Goal: Task Accomplishment & Management: Manage account settings

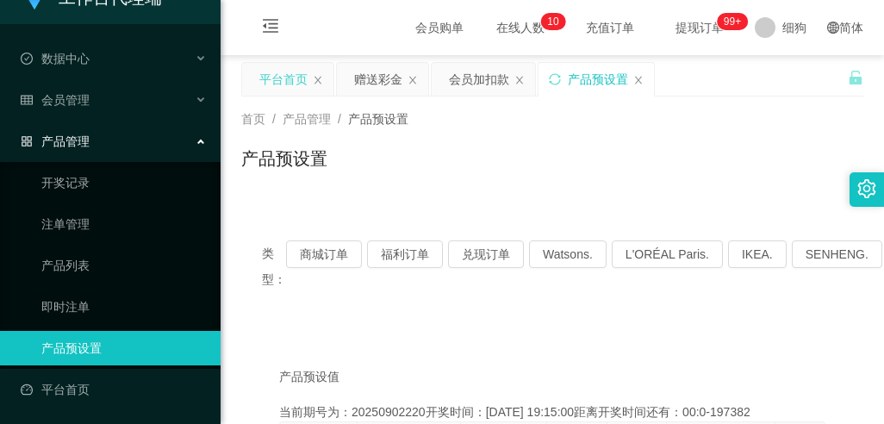
click at [292, 78] on div "平台首页" at bounding box center [283, 79] width 48 height 33
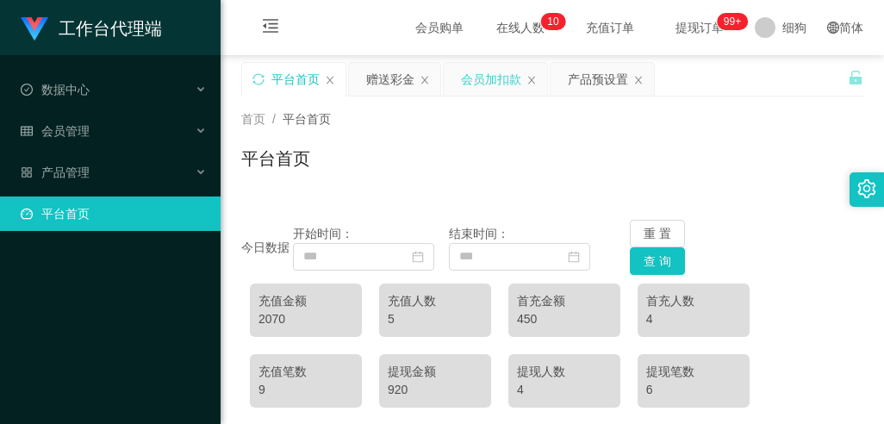
click at [485, 79] on div "会员加扣款" at bounding box center [491, 79] width 60 height 33
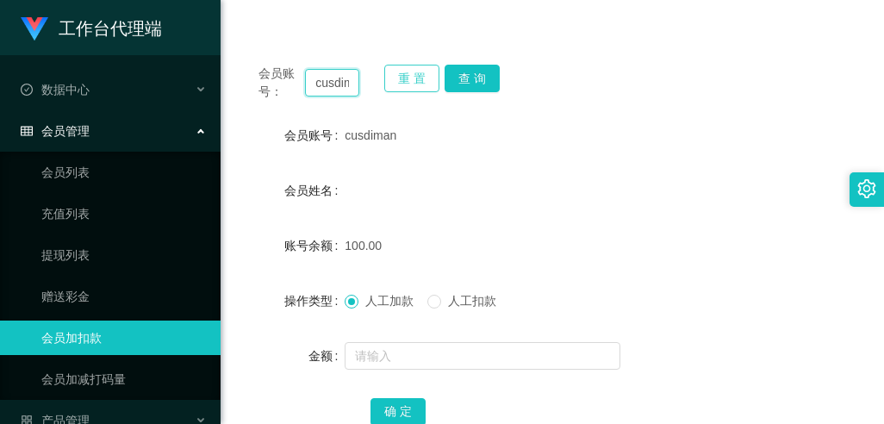
scroll to position [0, 18]
drag, startPoint x: 327, startPoint y: 84, endPoint x: 393, endPoint y: 84, distance: 65.5
click at [393, 84] on div "会员账号： cusdiman 重 置 查 询" at bounding box center [552, 83] width 622 height 36
type input "cu"
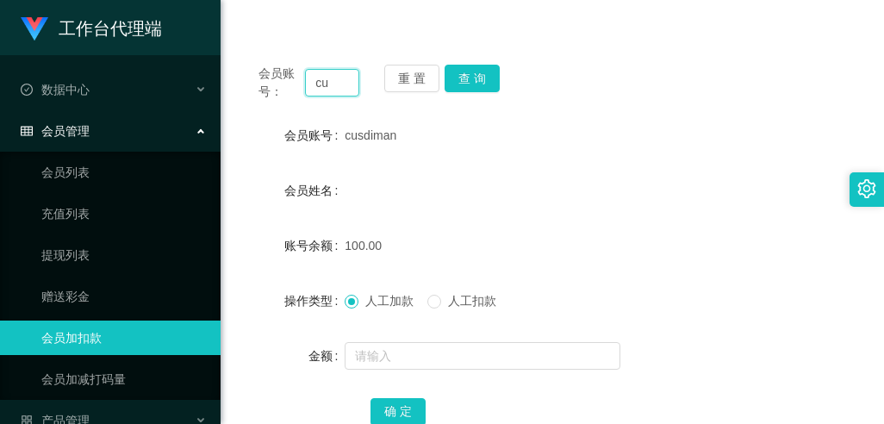
drag, startPoint x: 342, startPoint y: 82, endPoint x: 272, endPoint y: 77, distance: 70.0
click at [272, 77] on div "会员账号： cu" at bounding box center [308, 83] width 101 height 36
paste input "cusdiman"
type input "cusdiman"
click at [469, 80] on button "查 询" at bounding box center [471, 79] width 55 height 28
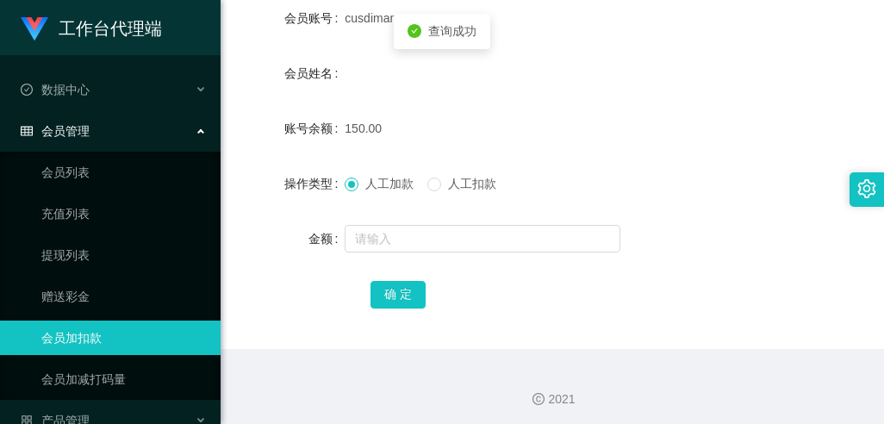
scroll to position [295, 0]
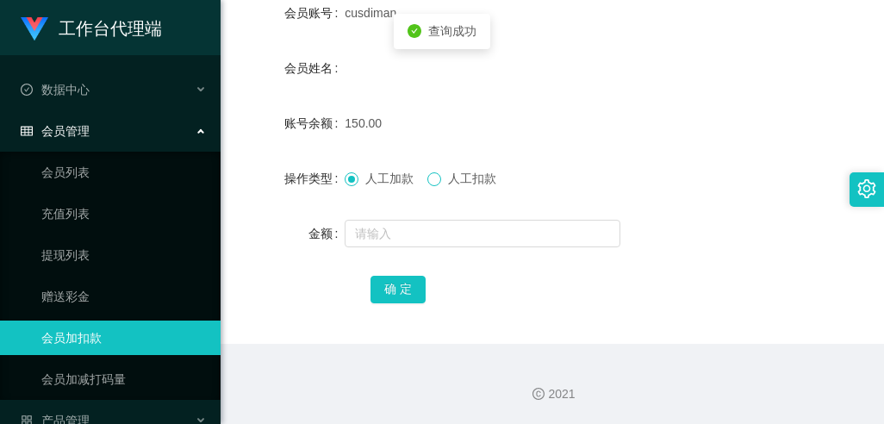
click at [441, 174] on span at bounding box center [434, 179] width 14 height 14
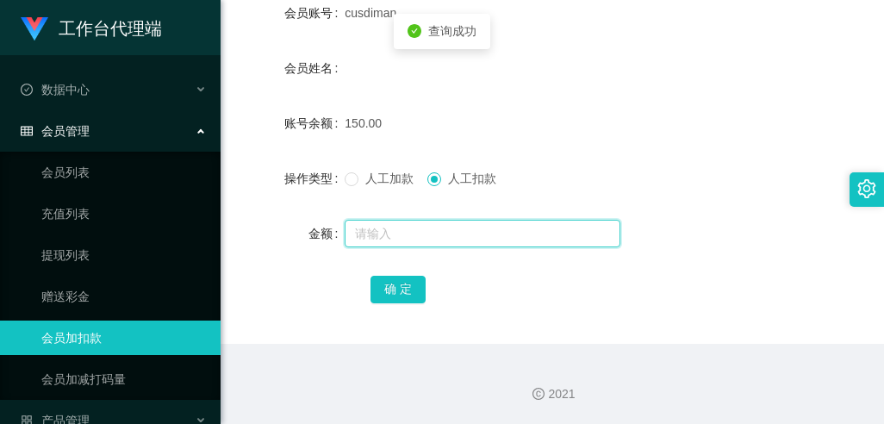
click at [385, 228] on input "text" at bounding box center [483, 234] width 276 height 28
type input "50"
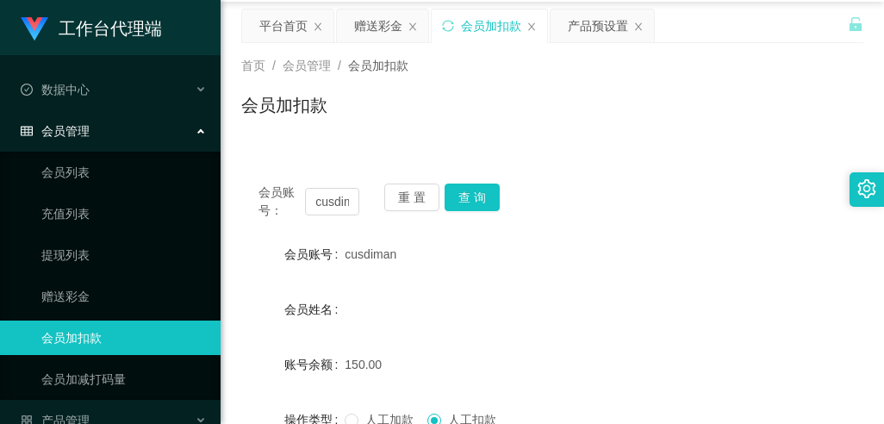
scroll to position [36, 0]
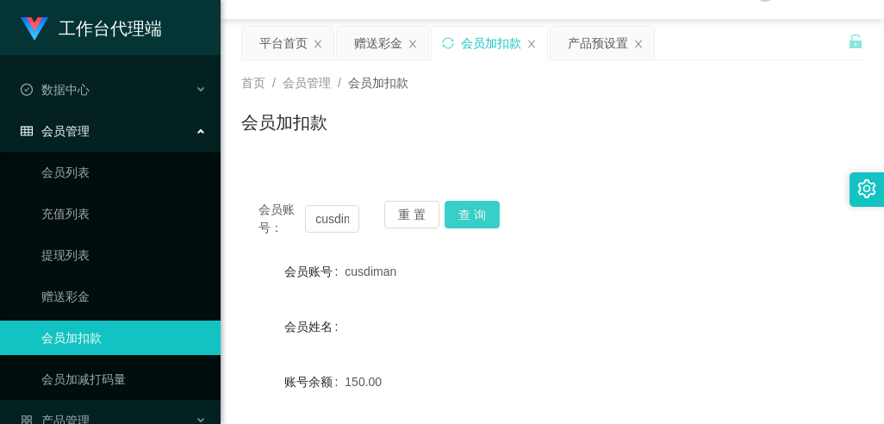
click at [473, 207] on button "查 询" at bounding box center [471, 215] width 55 height 28
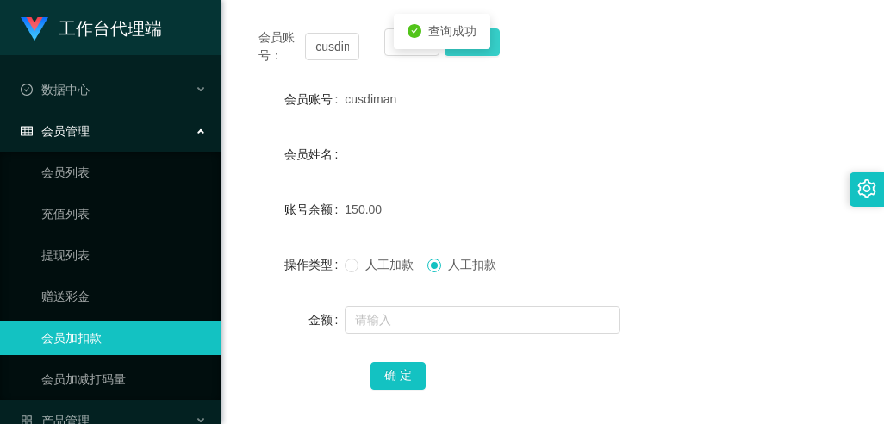
scroll to position [295, 0]
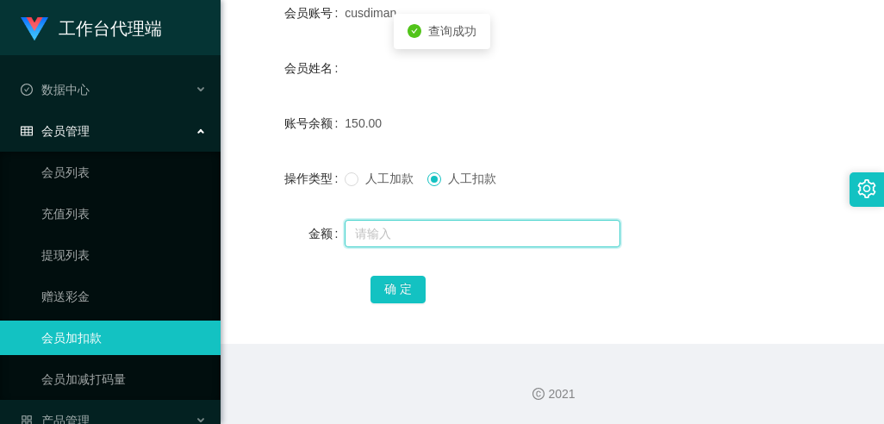
click at [407, 233] on input "text" at bounding box center [483, 234] width 276 height 28
type input "50"
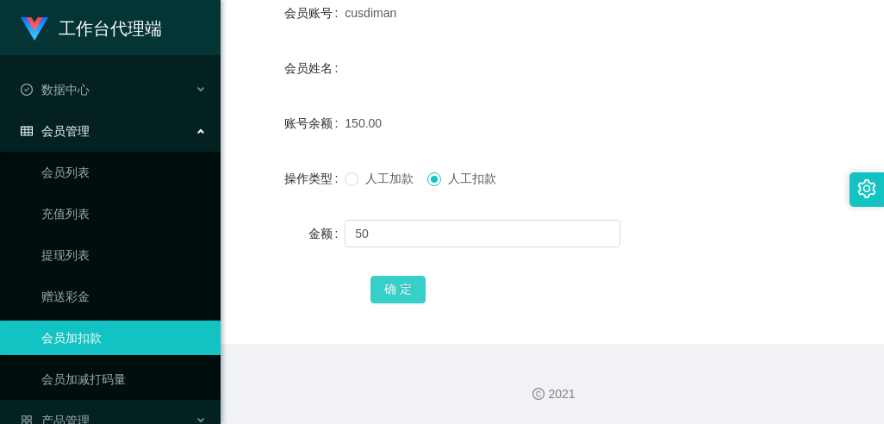
click at [395, 286] on button "确 定" at bounding box center [397, 290] width 55 height 28
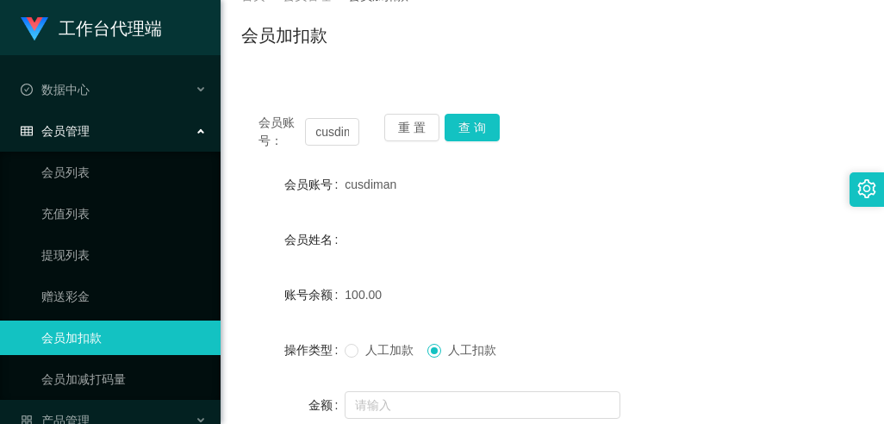
scroll to position [122, 0]
click at [381, 189] on span "cusdiman" at bounding box center [371, 185] width 52 height 14
drag, startPoint x: 345, startPoint y: 184, endPoint x: 396, endPoint y: 183, distance: 51.7
click at [396, 183] on div "cusdiman" at bounding box center [526, 185] width 363 height 34
copy span "cusdiman"
